Goal: Task Accomplishment & Management: Manage account settings

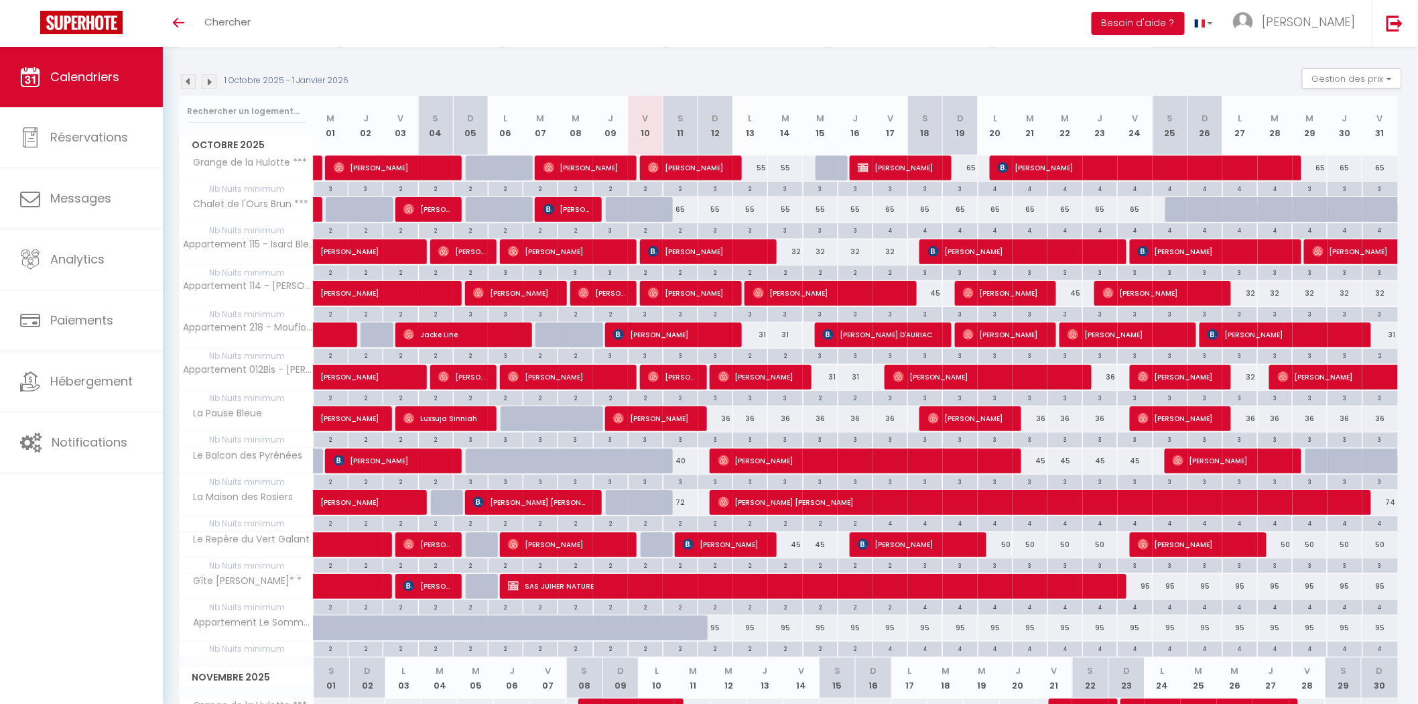
scroll to position [124, 0]
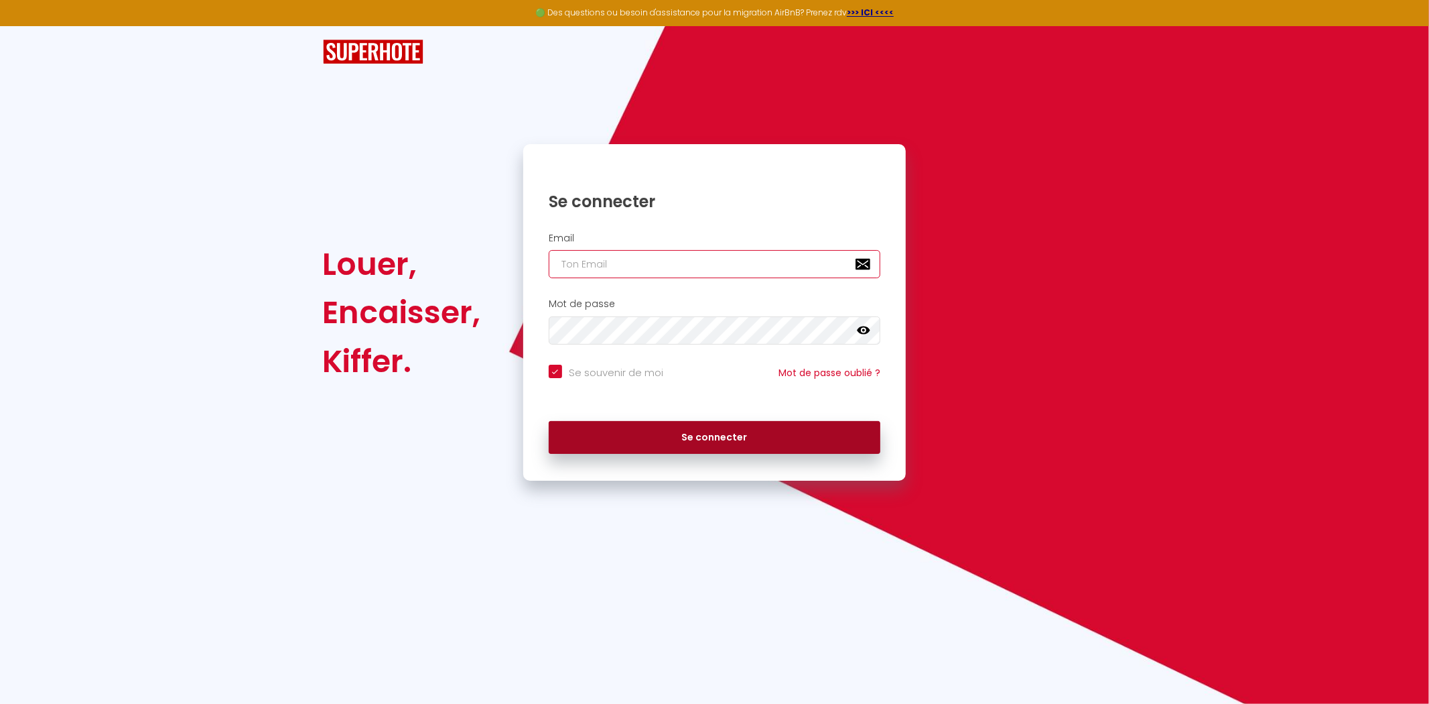
type input "[PERSON_NAME][EMAIL_ADDRESS][DOMAIN_NAME]"
click at [680, 442] on button "Se connecter" at bounding box center [715, 438] width 332 height 34
checkbox input "true"
